Goal: Entertainment & Leisure: Consume media (video, audio)

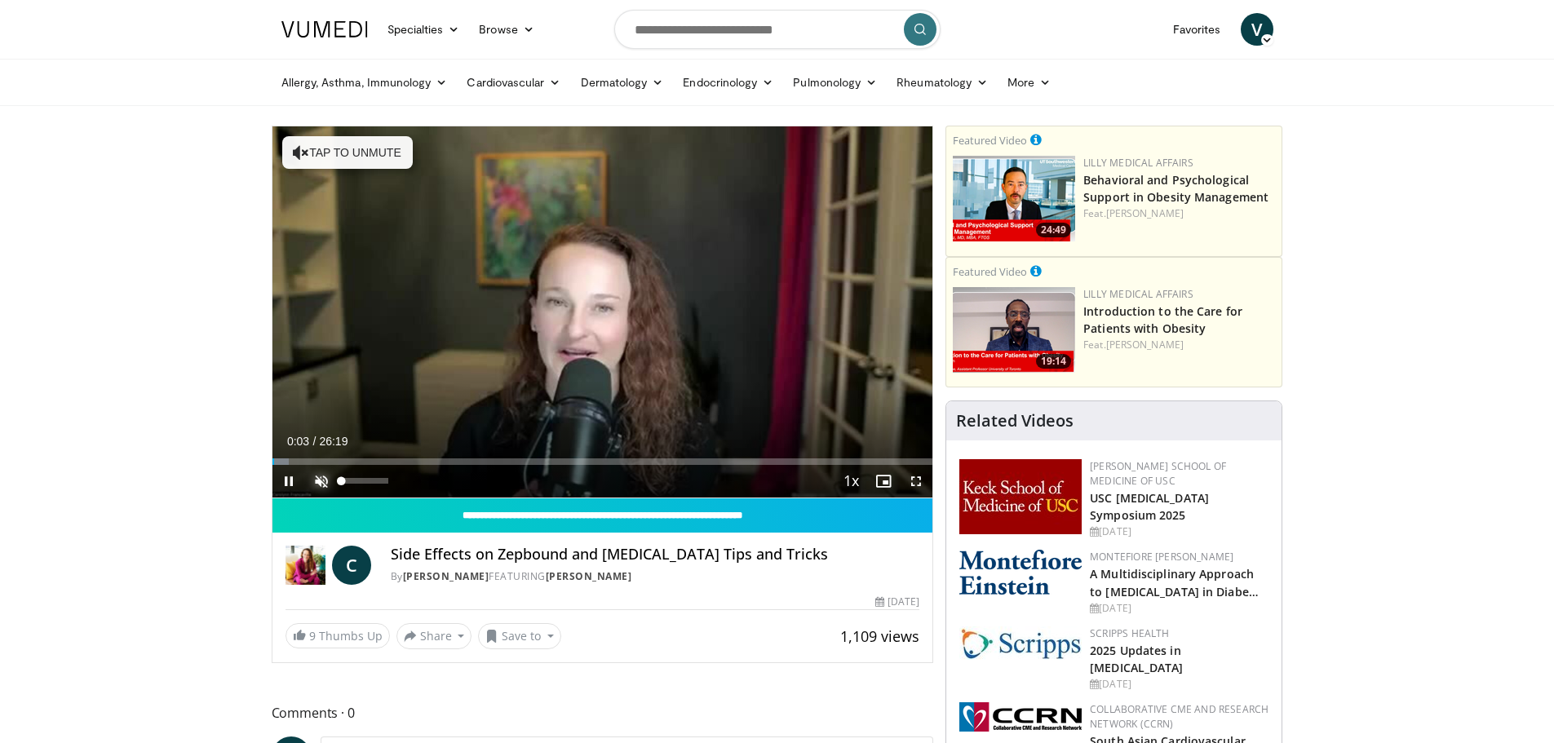
click at [323, 479] on span "Video Player" at bounding box center [321, 481] width 33 height 33
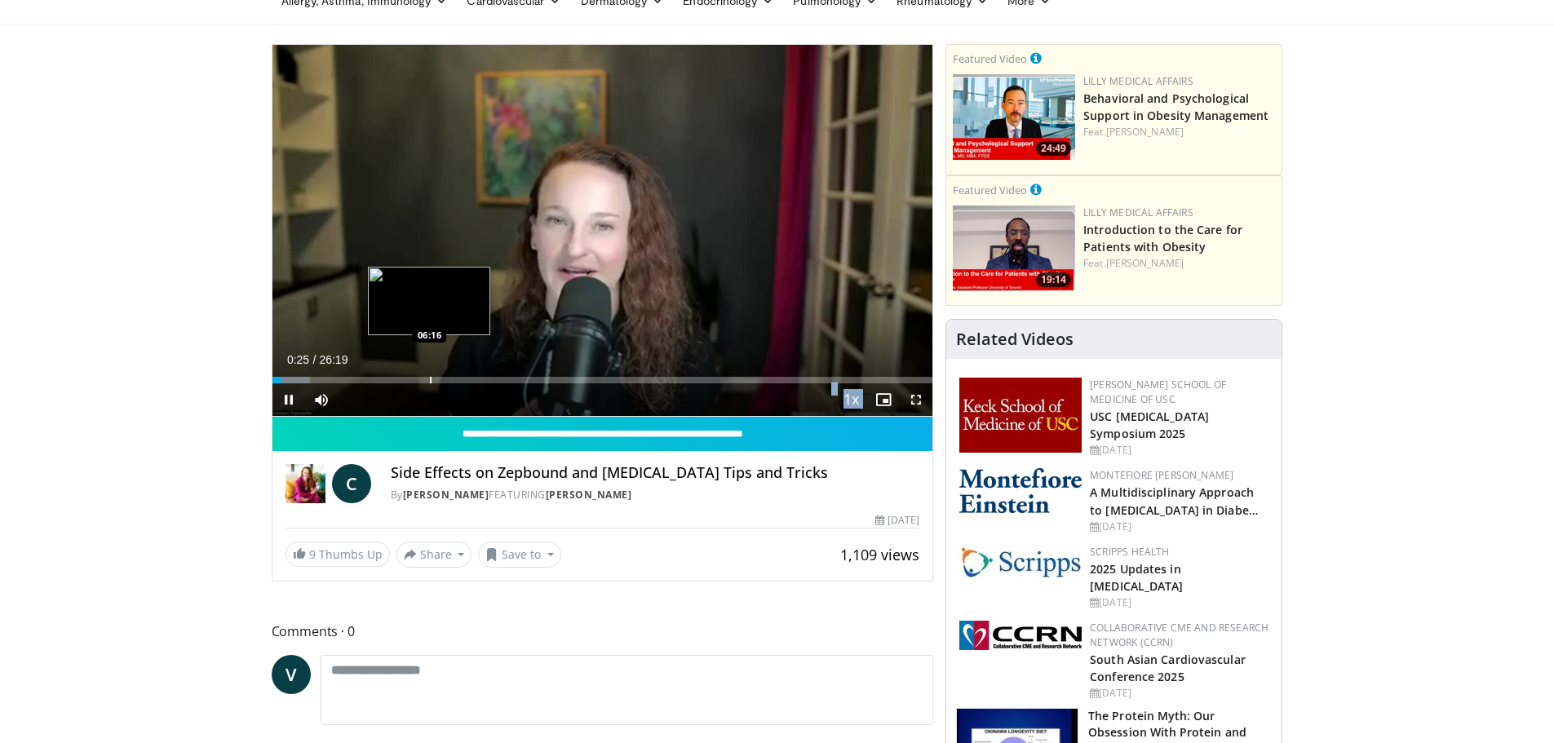
drag, startPoint x: 292, startPoint y: 382, endPoint x: 429, endPoint y: 378, distance: 137.1
click at [429, 378] on video-js "**********" at bounding box center [602, 231] width 661 height 372
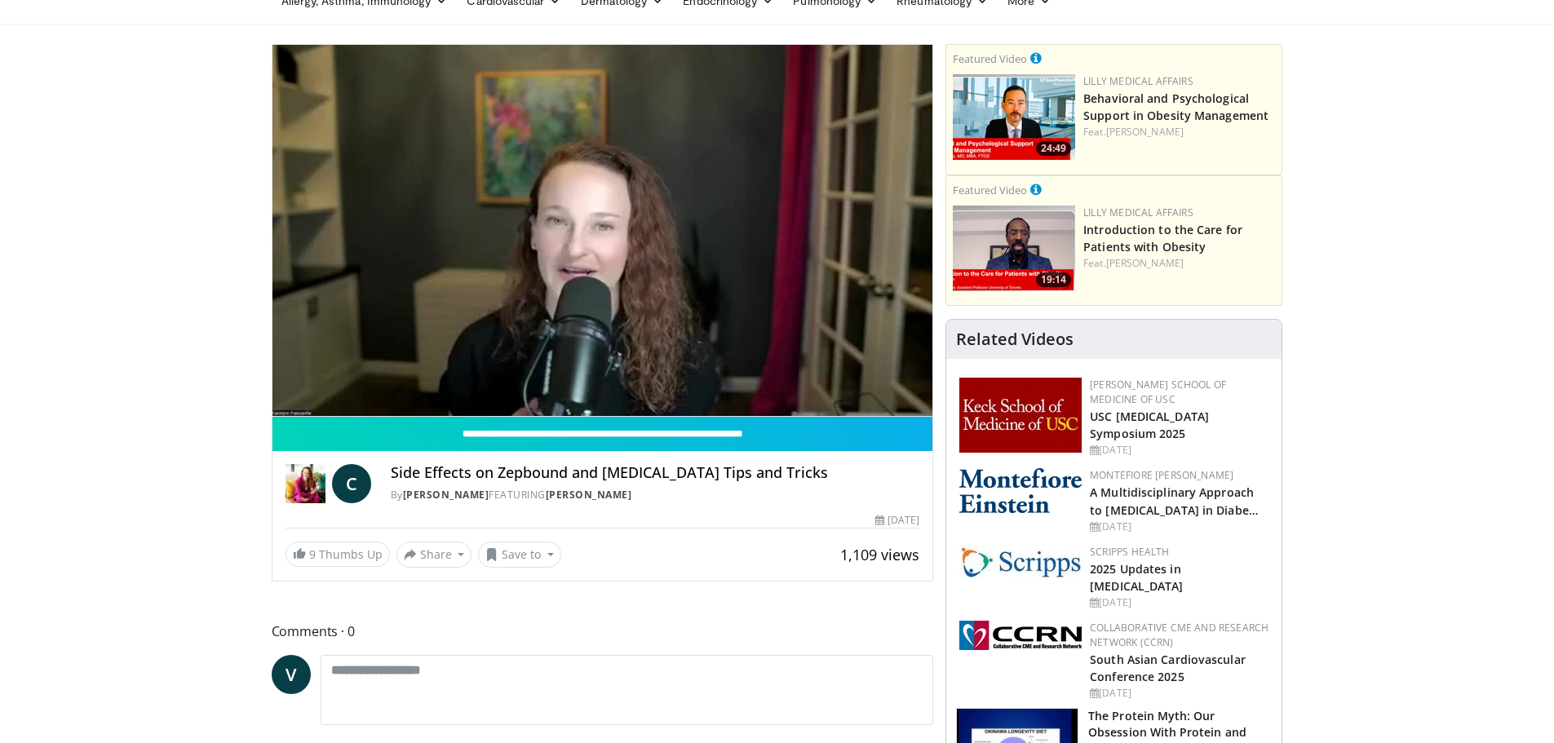
click at [423, 377] on video-js "**********" at bounding box center [602, 231] width 661 height 372
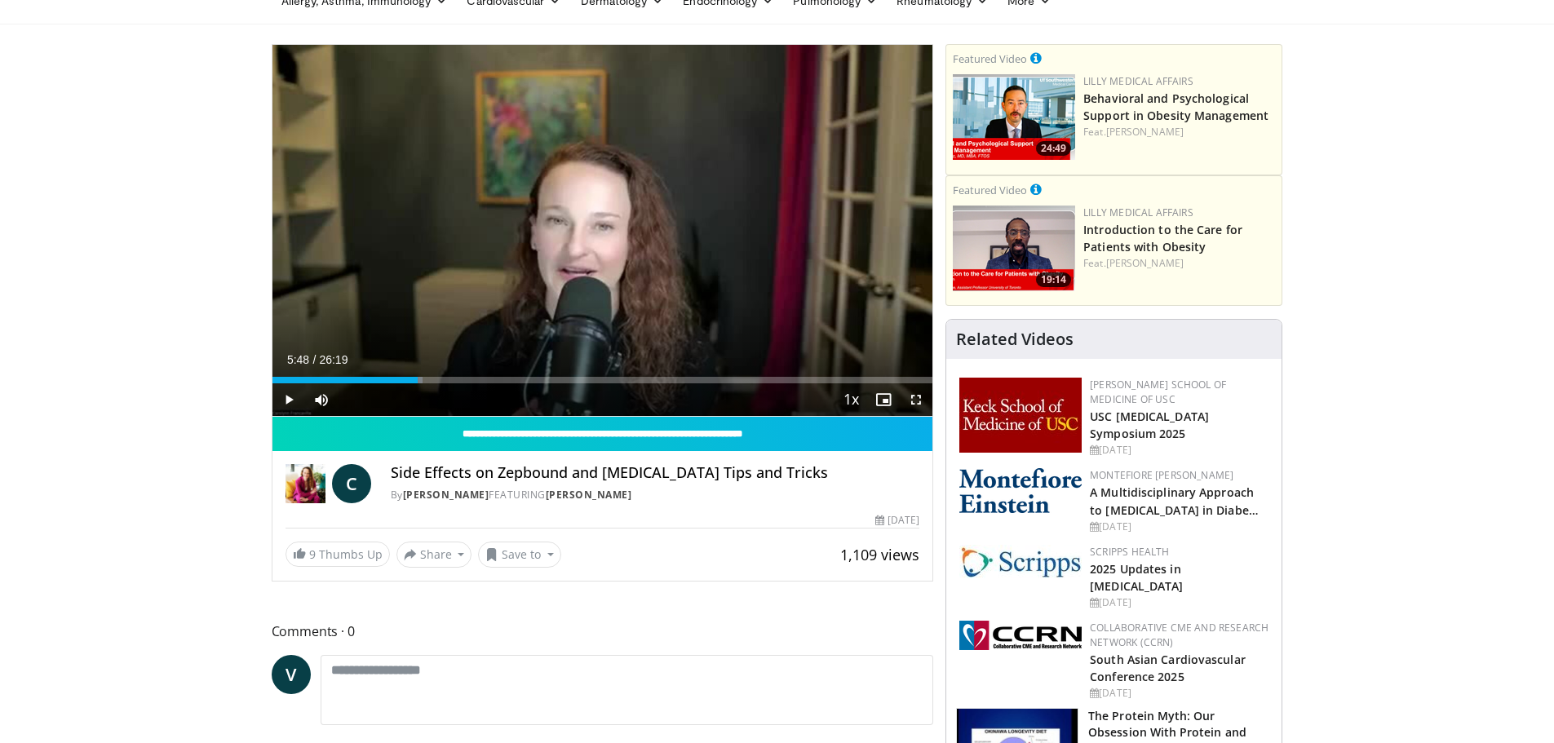
drag, startPoint x: 284, startPoint y: 382, endPoint x: 418, endPoint y: 383, distance: 133.7
click at [418, 383] on div "Current Time 5:48 / Duration 26:19 Play Skip Backward Skip Forward Mute 100% Lo…" at bounding box center [602, 399] width 661 height 33
click at [392, 377] on div "Progress Bar" at bounding box center [393, 380] width 2 height 7
click at [375, 378] on div "Progress Bar" at bounding box center [376, 380] width 2 height 7
click at [435, 379] on div "Loaded : 24.02% 06:29 06:31" at bounding box center [602, 380] width 661 height 7
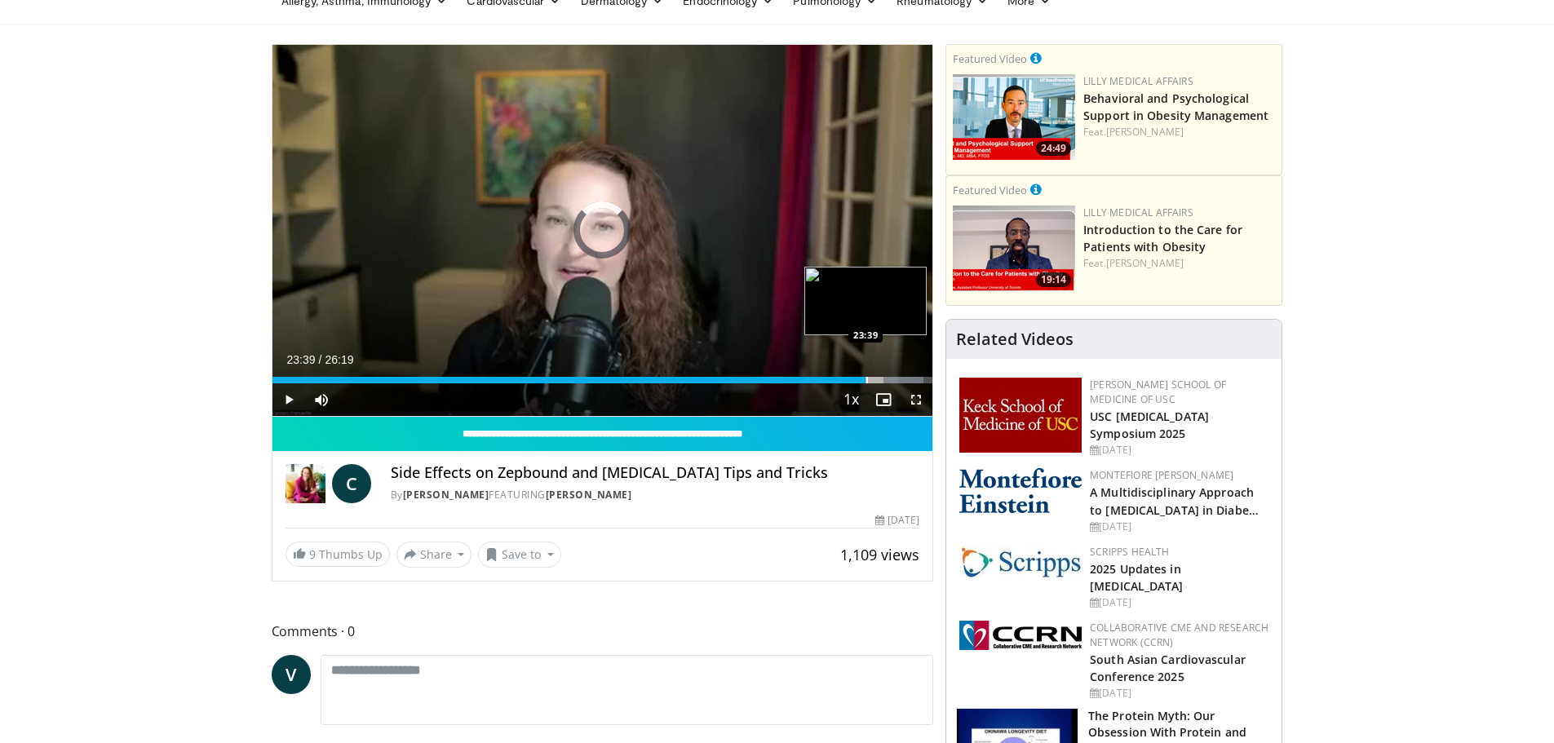
click at [866, 382] on div "Progress Bar" at bounding box center [867, 380] width 2 height 7
click at [822, 381] on div "Progress Bar" at bounding box center [823, 380] width 2 height 7
click at [895, 378] on div "Progress Bar" at bounding box center [896, 380] width 2 height 7
